Goal: Information Seeking & Learning: Learn about a topic

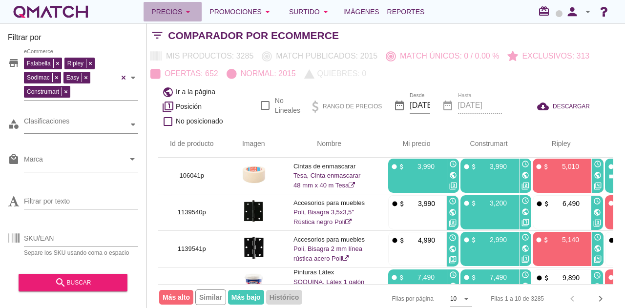
click at [186, 7] on icon "arrow_drop_down" at bounding box center [188, 12] width 12 height 12
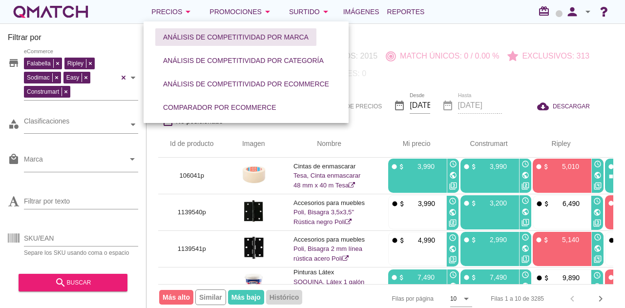
click at [192, 35] on div "Análisis de competitividad por marca" at bounding box center [236, 37] width 146 height 10
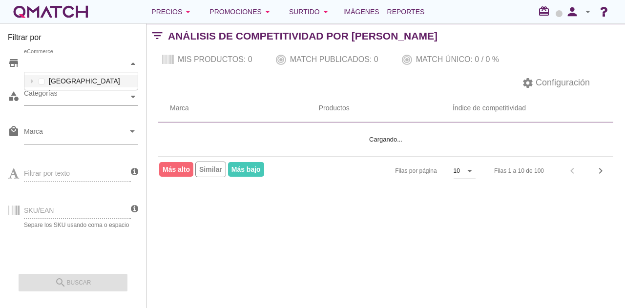
click at [120, 68] on div "eCommerce" at bounding box center [76, 64] width 105 height 10
click at [80, 73] on div "eCommerce [GEOGRAPHIC_DATA]" at bounding box center [81, 64] width 114 height 18
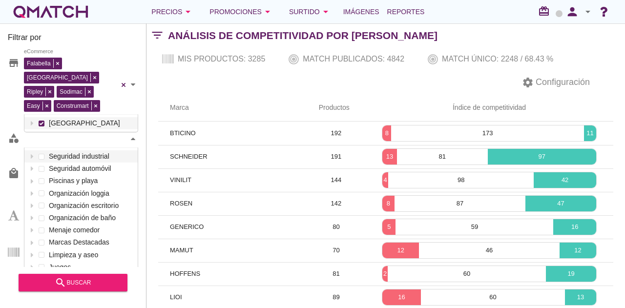
click at [86, 134] on div "Categorías" at bounding box center [76, 139] width 105 height 10
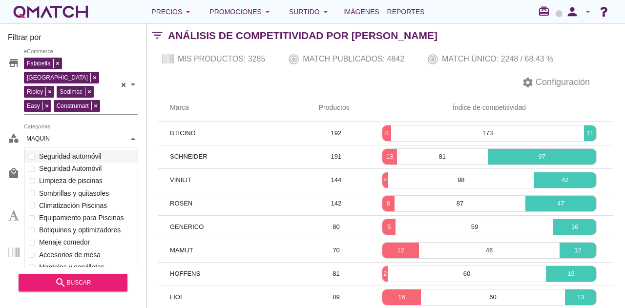
scroll to position [67, 114]
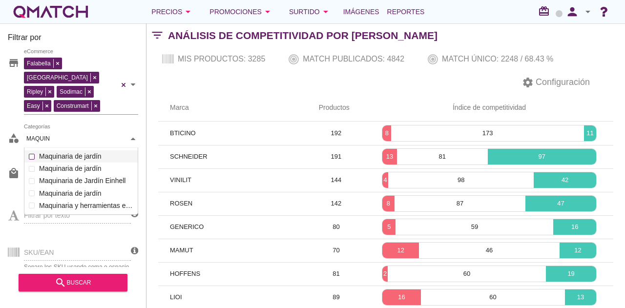
click at [33, 141] on div "Categorías MAQUIN MAQUIN Seguridad industrial Seguridad automóvil Piscinas y pl…" at bounding box center [81, 139] width 114 height 18
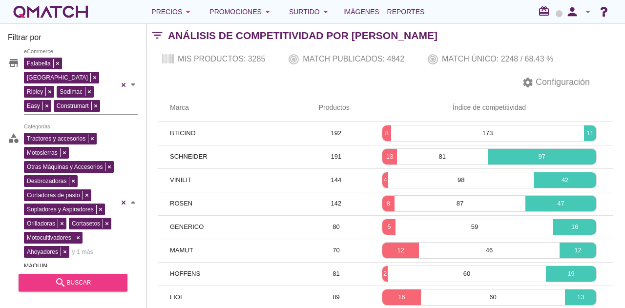
type input "MAQUIN"
click at [81, 277] on div "search buscar" at bounding box center [72, 283] width 93 height 12
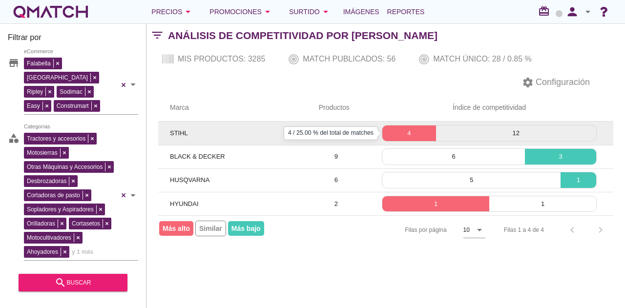
click at [407, 129] on p "4" at bounding box center [409, 133] width 53 height 10
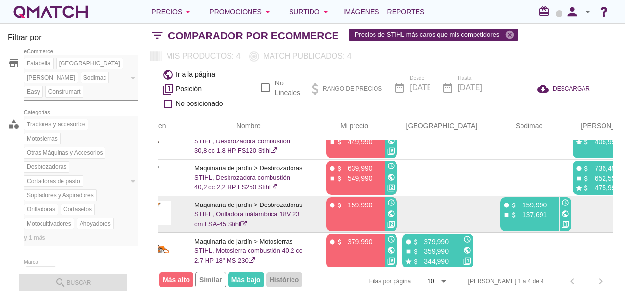
scroll to position [26, 99]
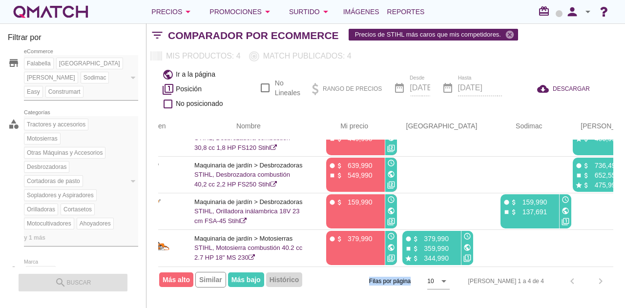
drag, startPoint x: 488, startPoint y: 266, endPoint x: 333, endPoint y: 267, distance: 155.4
click at [333, 267] on div "Filas por página 10 arrow_drop_down Filas 1 a 4 de 4 chevron_left chevron_right" at bounding box center [385, 281] width 455 height 29
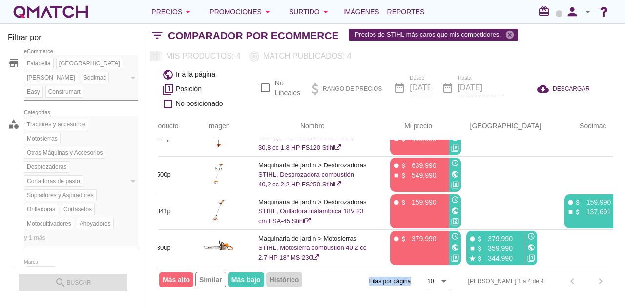
scroll to position [26, 0]
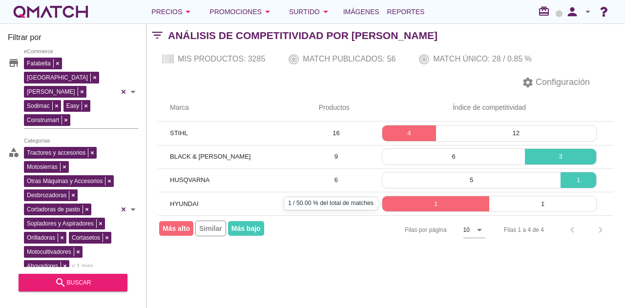
drag, startPoint x: 392, startPoint y: 203, endPoint x: 386, endPoint y: 265, distance: 61.9
click at [393, 266] on div "Filtrar por store Falabella Paris Ripley Sodimac Easy Construmart eCommerce cat…" at bounding box center [386, 165] width 479 height 285
